Goal: Task Accomplishment & Management: Use online tool/utility

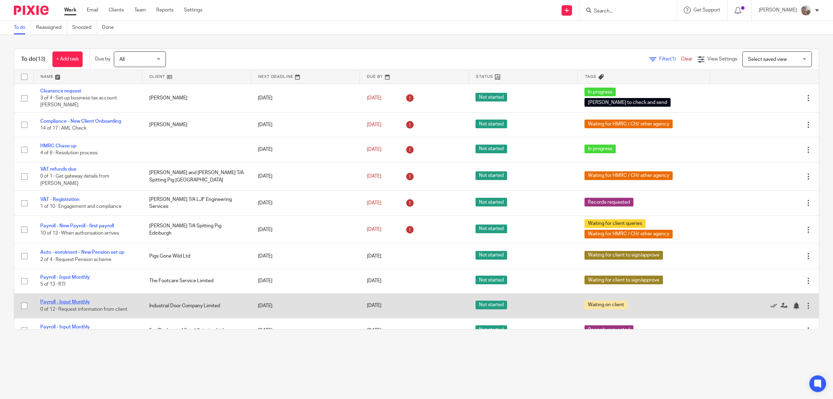
click at [75, 299] on link "Payroll - Input Monthly" at bounding box center [65, 301] width 50 height 5
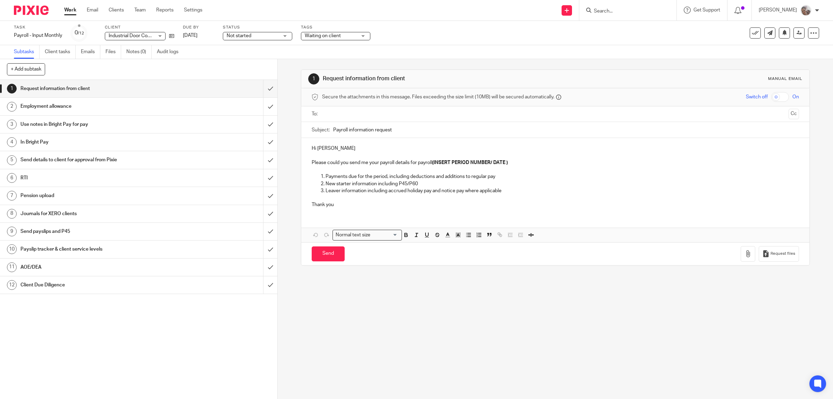
click at [351, 34] on span "Waiting on client" at bounding box center [331, 35] width 52 height 7
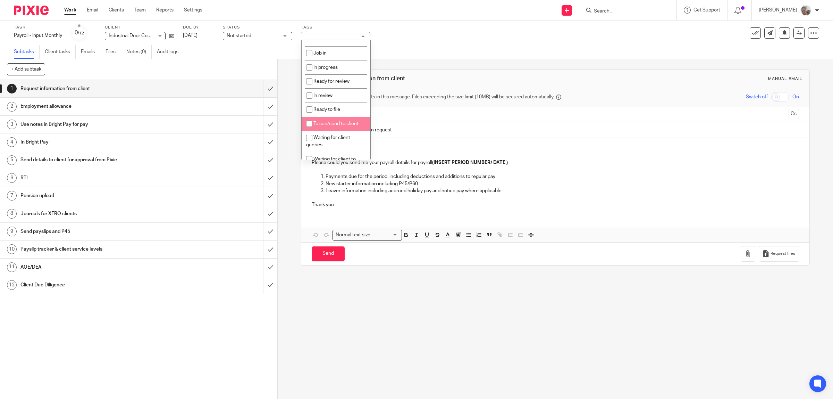
scroll to position [87, 0]
click at [348, 122] on li "Waiting for client to sign/approve" at bounding box center [336, 118] width 69 height 21
checkbox input "true"
click at [334, 136] on span "Waiting on client" at bounding box center [332, 136] width 36 height 5
checkbox input "false"
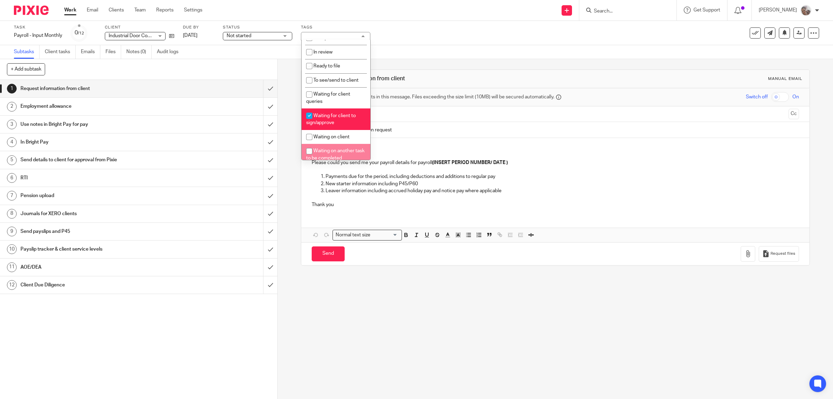
click at [397, 349] on div "1 Request information from client Manual email Secure the attachments in this m…" at bounding box center [556, 229] width 556 height 340
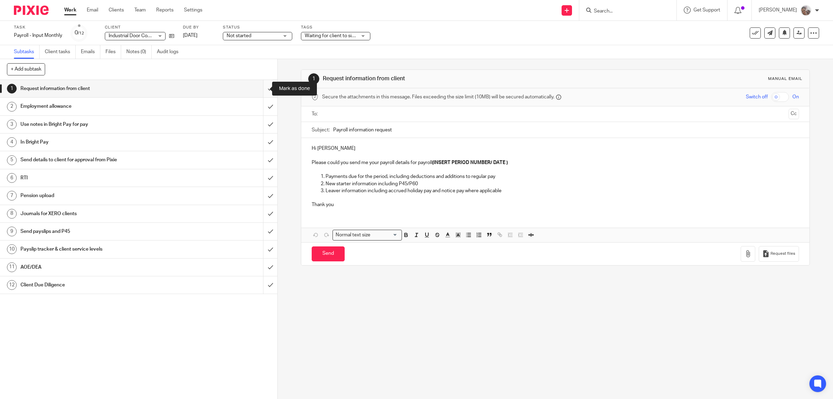
click at [259, 87] on input "submit" at bounding box center [138, 88] width 277 height 17
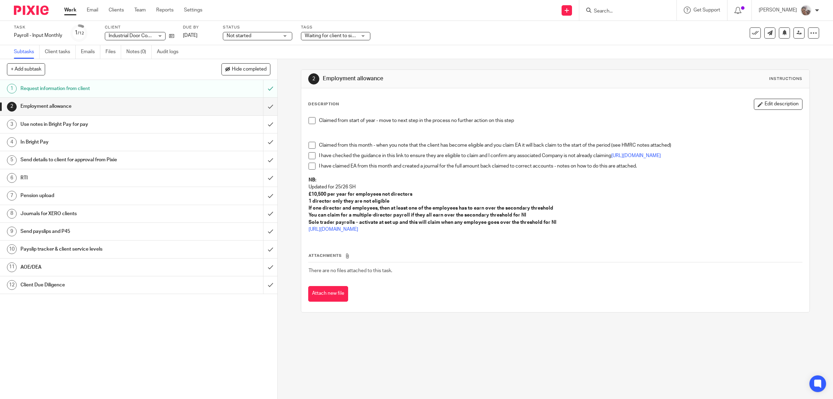
click at [310, 123] on span at bounding box center [312, 120] width 7 height 7
click at [264, 106] on input "submit" at bounding box center [138, 106] width 277 height 17
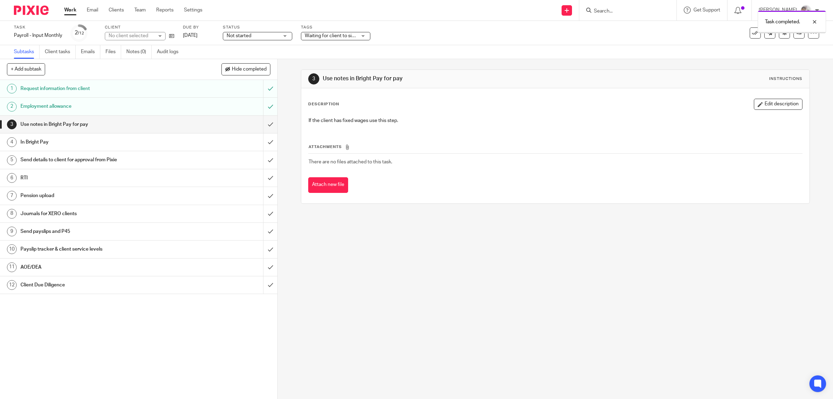
click at [130, 125] on h1 "Use notes in Bright Pay for pay" at bounding box center [98, 124] width 157 height 10
click at [261, 121] on input "submit" at bounding box center [138, 124] width 277 height 17
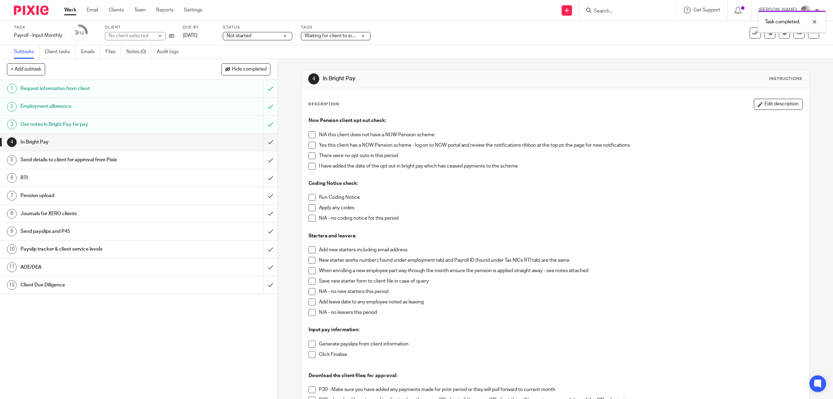
click at [43, 139] on h1 "In Bright Pay" at bounding box center [98, 142] width 157 height 10
click at [309, 133] on span at bounding box center [312, 134] width 7 height 7
click at [309, 197] on span at bounding box center [312, 197] width 7 height 7
click at [310, 218] on span at bounding box center [312, 218] width 7 height 7
drag, startPoint x: 313, startPoint y: 290, endPoint x: 310, endPoint y: 296, distance: 5.7
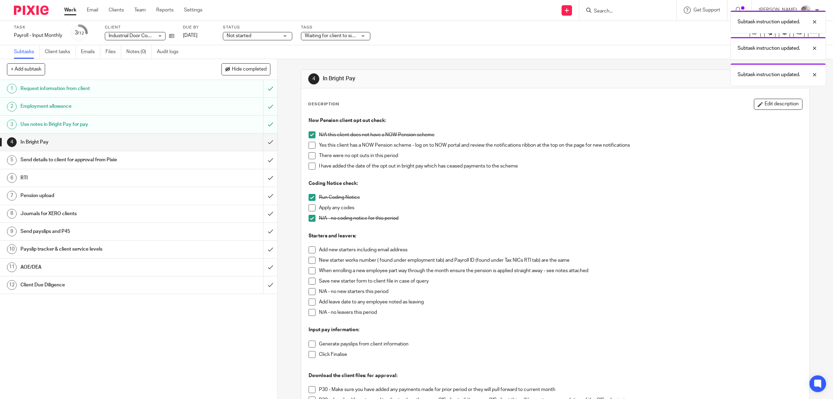
click at [312, 290] on span at bounding box center [312, 291] width 7 height 7
click at [310, 313] on span at bounding box center [312, 312] width 7 height 7
click at [311, 356] on span at bounding box center [312, 354] width 7 height 7
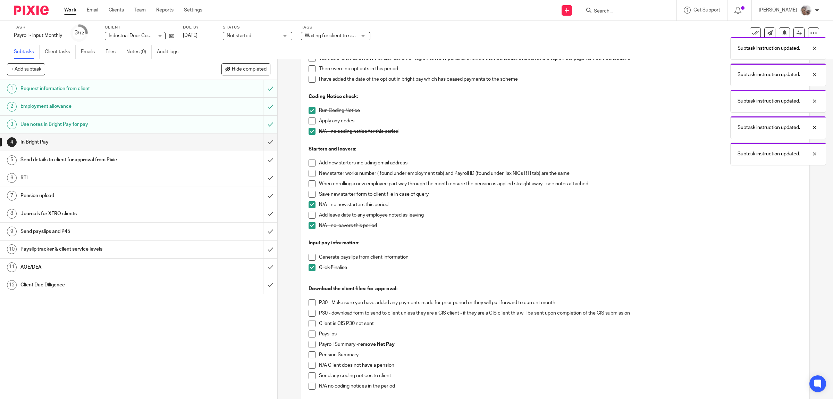
scroll to position [130, 0]
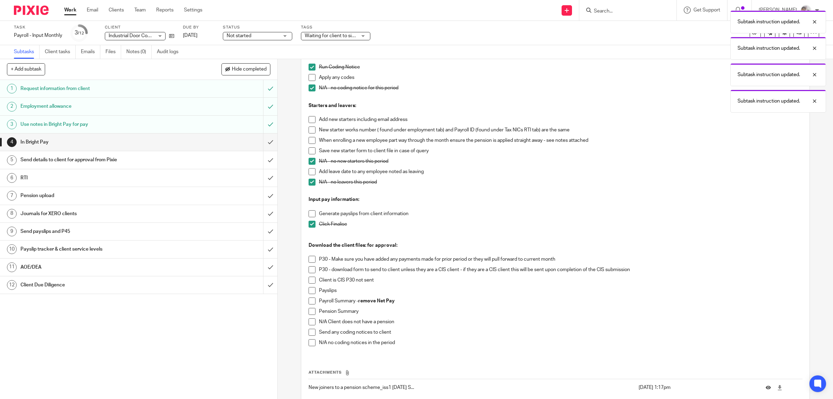
click at [309, 215] on span at bounding box center [312, 213] width 7 height 7
click at [311, 280] on span at bounding box center [312, 279] width 7 height 7
click at [309, 289] on span at bounding box center [312, 290] width 7 height 7
click at [309, 302] on span at bounding box center [312, 300] width 7 height 7
click at [309, 310] on span at bounding box center [312, 311] width 7 height 7
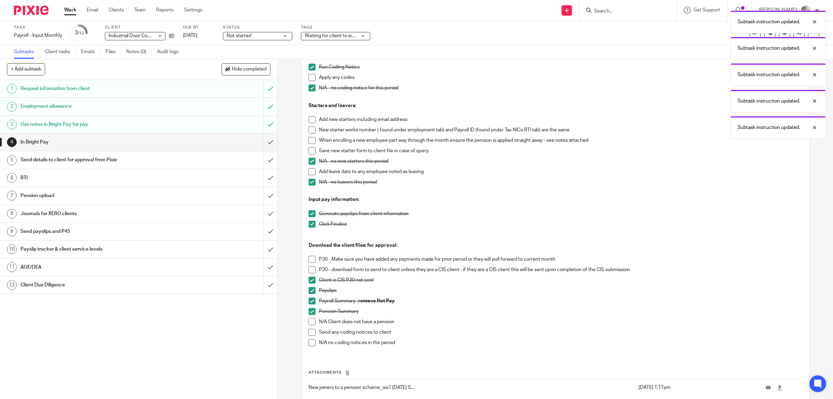
click at [311, 343] on span at bounding box center [312, 342] width 7 height 7
click at [262, 142] on input "submit" at bounding box center [138, 141] width 277 height 17
click at [176, 161] on div "Send details to client for approval from Pixie" at bounding box center [138, 160] width 236 height 10
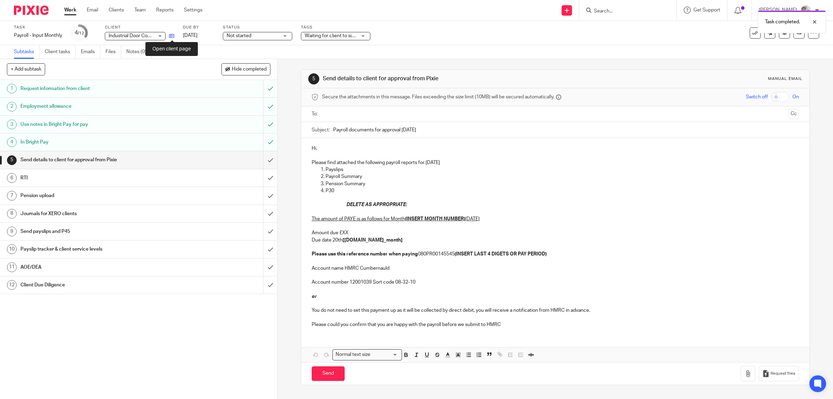
click at [169, 36] on icon at bounding box center [171, 35] width 5 height 5
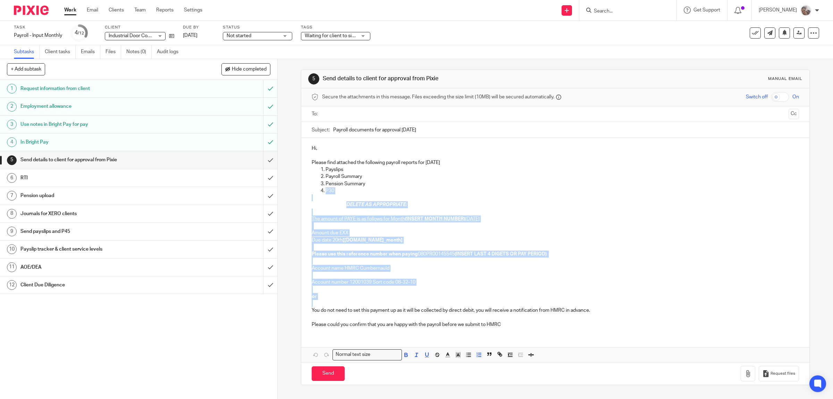
drag, startPoint x: 548, startPoint y: 301, endPoint x: 307, endPoint y: 189, distance: 265.2
click at [307, 189] on div "Hi, Please find attached the following payroll reports for August 2025 Payslips…" at bounding box center [555, 235] width 509 height 195
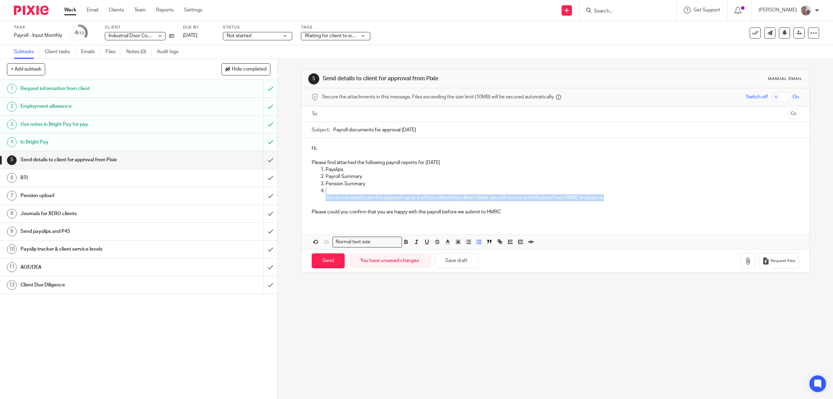
drag, startPoint x: 584, startPoint y: 197, endPoint x: 320, endPoint y: 193, distance: 264.3
click at [326, 193] on li "You do not need to set this payment up as it will be collected by direct debit,…" at bounding box center [563, 194] width 474 height 14
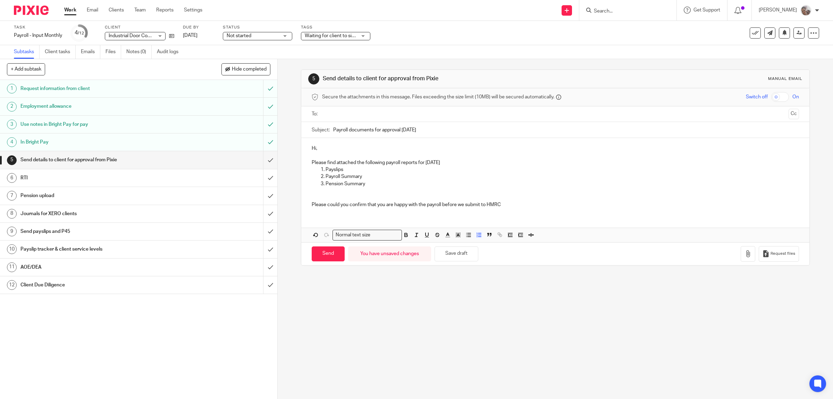
click at [330, 112] on input "text" at bounding box center [556, 114] width 462 height 8
click at [745, 256] on icon "button" at bounding box center [748, 255] width 7 height 7
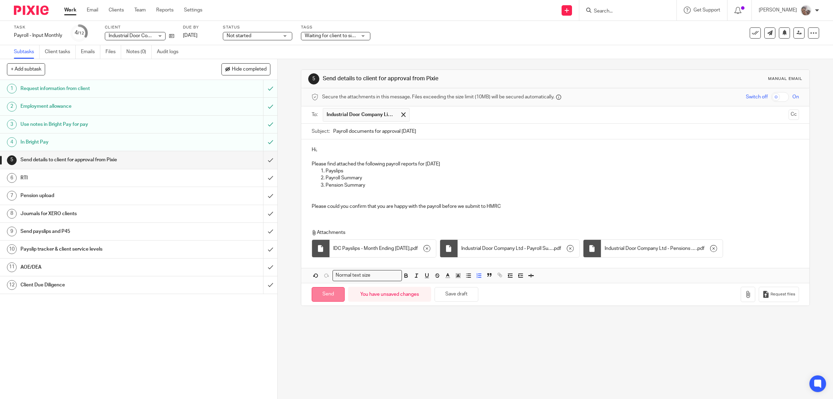
click at [334, 295] on input "Send" at bounding box center [328, 294] width 33 height 15
type input "Sent"
click at [58, 289] on h1 "Client Due Diligence" at bounding box center [98, 285] width 157 height 10
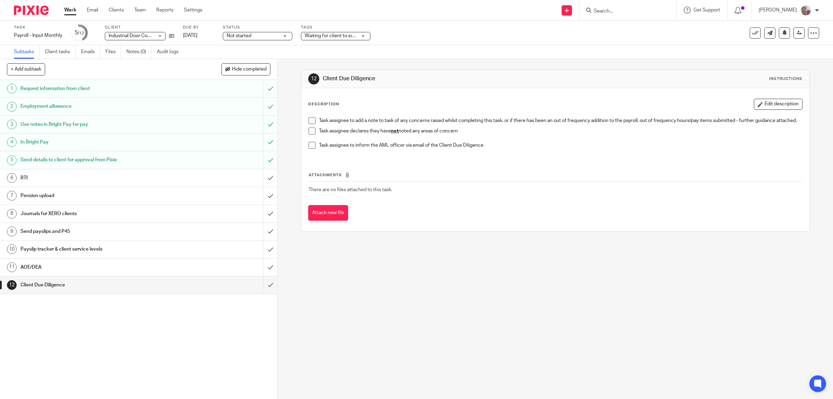
click at [309, 134] on span at bounding box center [312, 130] width 7 height 7
click at [260, 285] on input "submit" at bounding box center [138, 284] width 277 height 17
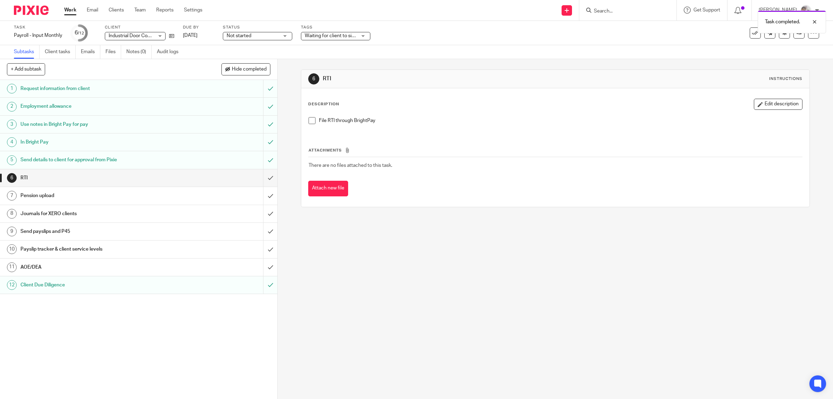
click at [108, 266] on h1 "AOE/DEA" at bounding box center [98, 267] width 157 height 10
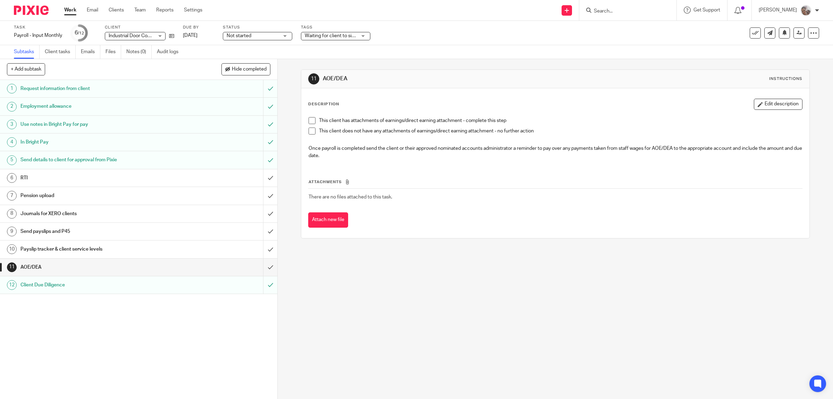
click at [312, 119] on span at bounding box center [312, 120] width 7 height 7
click at [94, 249] on h1 "Payslip tracker & client service levels" at bounding box center [98, 249] width 157 height 10
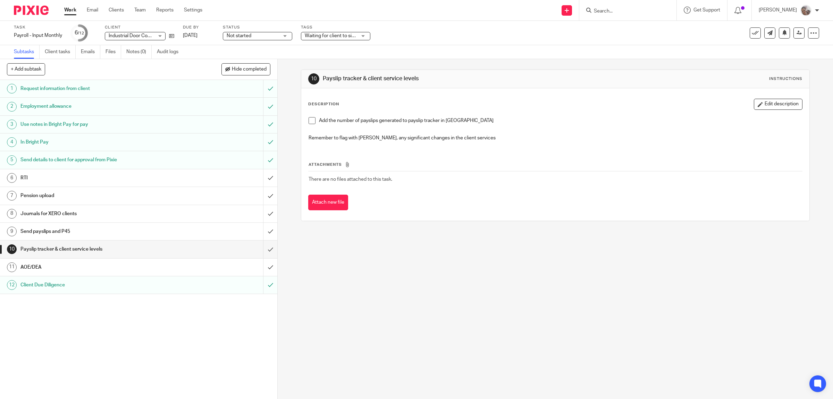
click at [309, 119] on span at bounding box center [312, 120] width 7 height 7
click at [259, 247] on input "submit" at bounding box center [138, 248] width 277 height 17
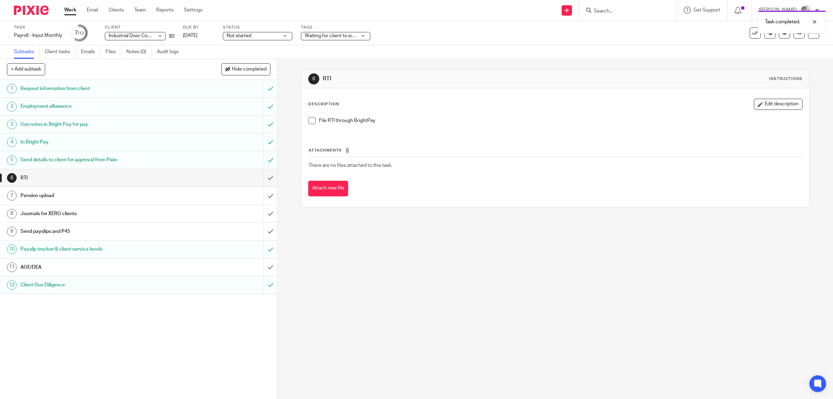
click at [81, 215] on h1 "Journals for XERO clients" at bounding box center [98, 213] width 157 height 10
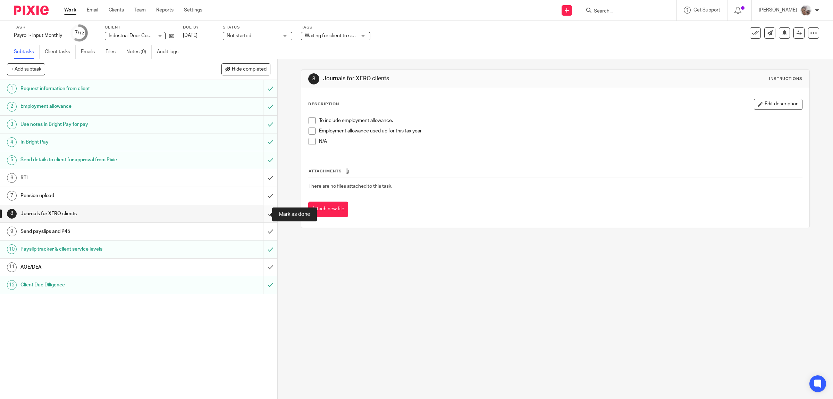
click at [260, 214] on input "submit" at bounding box center [138, 213] width 277 height 17
